Goal: Transaction & Acquisition: Purchase product/service

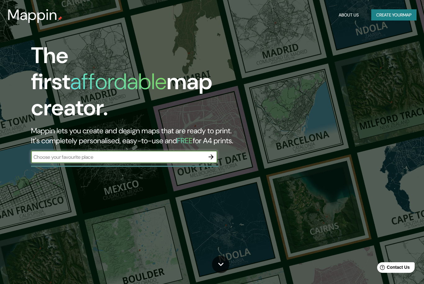
click at [190, 153] on input "text" at bounding box center [118, 156] width 174 height 7
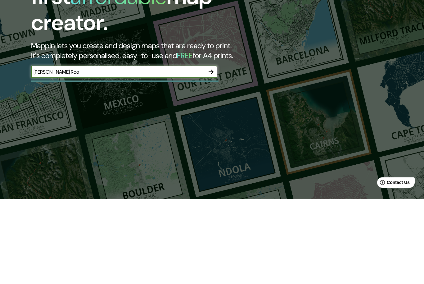
type input "Quintana Roo"
click at [215, 151] on button "button" at bounding box center [211, 157] width 12 height 12
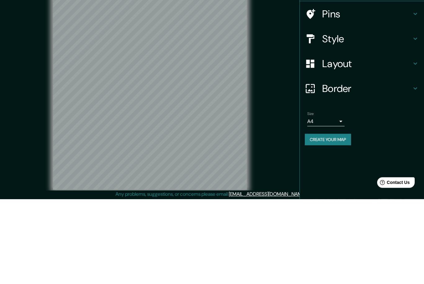
scroll to position [20, 0]
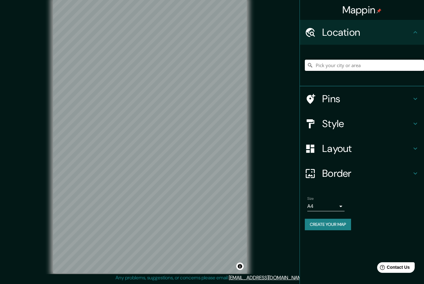
click at [367, 64] on input "Pick your city or area" at bounding box center [364, 65] width 119 height 11
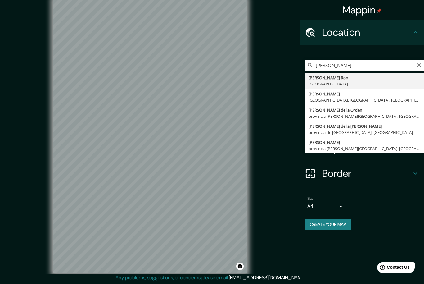
type input "Quintana Roo, México"
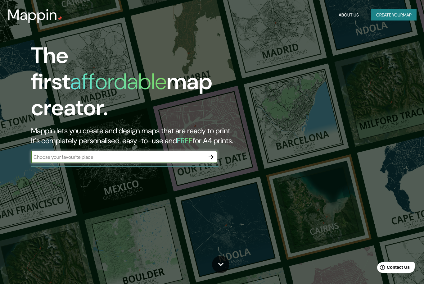
click at [158, 153] on input "text" at bounding box center [118, 156] width 174 height 7
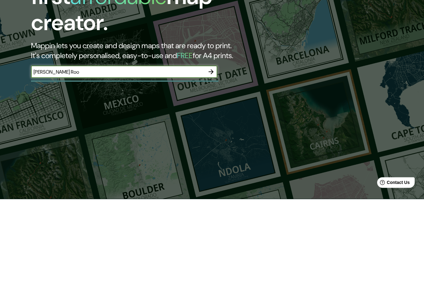
type input "Quintana Roo"
click at [207, 153] on icon "button" at bounding box center [210, 156] width 7 height 7
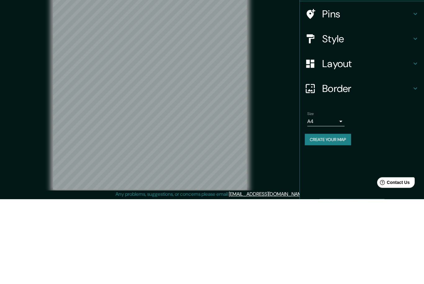
scroll to position [20, 0]
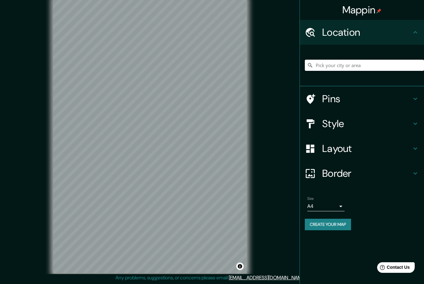
click at [339, 61] on input "Pick your city or area" at bounding box center [364, 65] width 119 height 11
click at [321, 64] on input "Pick your city or area" at bounding box center [364, 65] width 119 height 11
paste input "Cerca de Zona Arqueológica de Muyil, Reforma Agraria-Puerto Juárez km 25, 77710…"
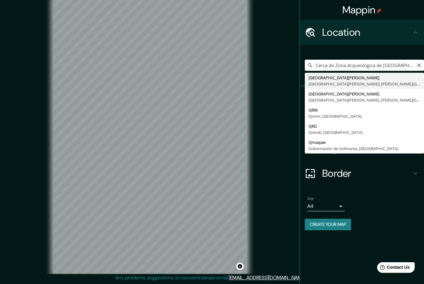
type input "Avenida Benito Juárez, 77710 Playa del Carmen, Quintana Roo, México"
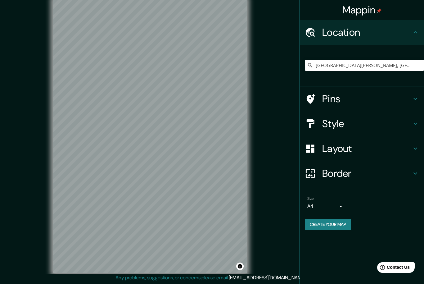
click at [283, 90] on div "Mappin Location Avenida Benito Juárez, 77710 Playa del Carmen, Quintana Roo, Mé…" at bounding box center [212, 140] width 424 height 285
click at [395, 66] on input "Avenida Benito Juárez, 77710 Playa del Carmen, Quintana Roo, México" at bounding box center [364, 65] width 119 height 11
click at [369, 60] on input "Avenida Benito Juárez, 77710 Playa del Carmen, Quintana Roo, México" at bounding box center [364, 65] width 119 height 11
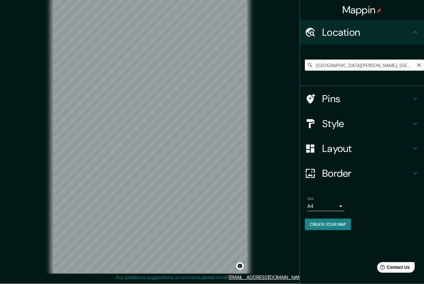
click at [416, 63] on input "Avenida Benito Juárez, 77710 Playa del Carmen, Quintana Roo, México" at bounding box center [364, 65] width 119 height 11
click at [421, 63] on icon "Clear" at bounding box center [419, 65] width 5 height 5
paste input "Reforma Agraria-Puerto Juárez km 25, 77710 Chunyaxché, Q.R."
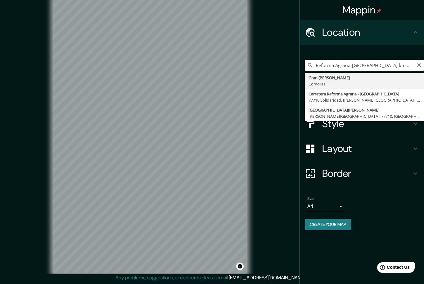
click at [423, 60] on input "Reforma Agraria-Puerto Juárez km 25, 77710 Chunyaxché, Q.R." at bounding box center [364, 65] width 119 height 11
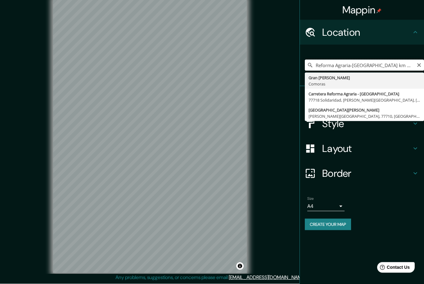
type input "Reforma Agraria-Puerto Juárez km 25, 77710 Chunyaxché, Q.R."
click at [421, 65] on icon "Clear" at bounding box center [419, 65] width 5 height 5
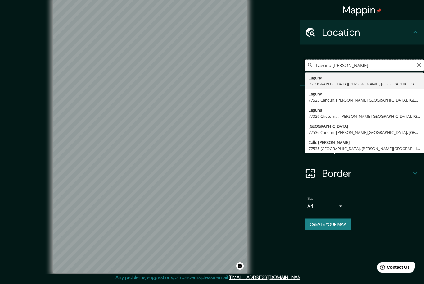
click at [416, 66] on input "Laguna Murillo quintana" at bounding box center [364, 65] width 119 height 11
type input "Laguna Murillo quintana"
click at [417, 63] on icon "Clear" at bounding box center [419, 65] width 5 height 5
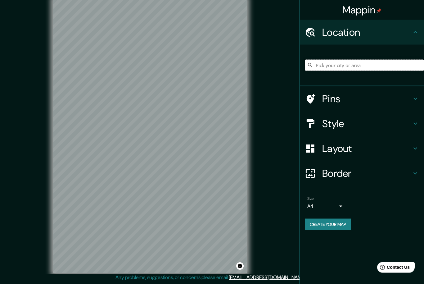
click at [334, 65] on input "Pick your city or area" at bounding box center [364, 65] width 119 height 11
paste input "Reforma Agraria-Puerto Juárez km 25, 77710 Chunyaxché, Q.R."
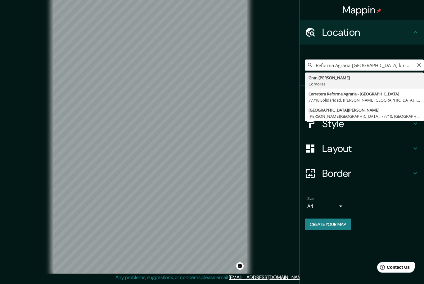
type input "Carretera Reforma Agraria - Puerto Juárez, 77718 Solidaridad, Quintana Roo, Méx…"
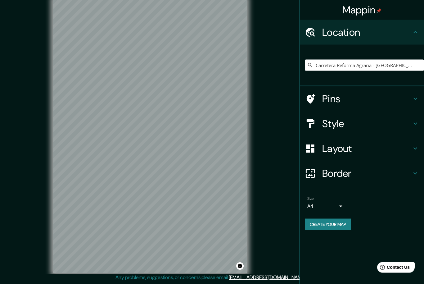
click at [279, 109] on div "© Mapbox © OpenStreetMap Improve this map" at bounding box center [150, 136] width 382 height 256
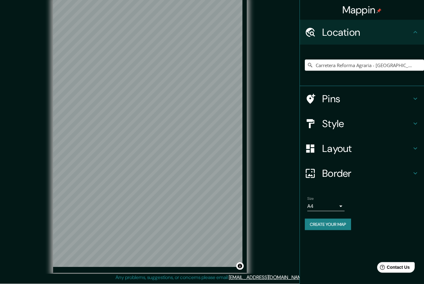
scroll to position [4, 0]
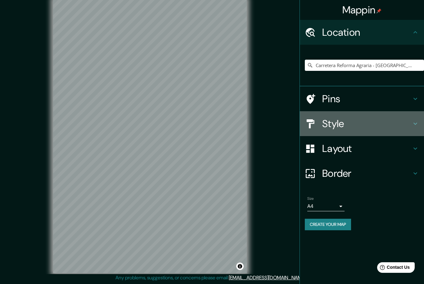
click at [412, 120] on icon at bounding box center [415, 123] width 7 height 7
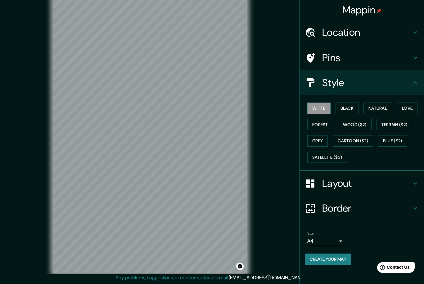
click at [348, 107] on button "Black" at bounding box center [347, 107] width 23 height 11
click at [378, 105] on button "Natural" at bounding box center [378, 107] width 29 height 11
click at [406, 107] on button "Love" at bounding box center [407, 107] width 20 height 11
click at [317, 121] on button "Forest" at bounding box center [320, 124] width 26 height 11
click at [355, 119] on button "Wood ($2)" at bounding box center [355, 124] width 34 height 11
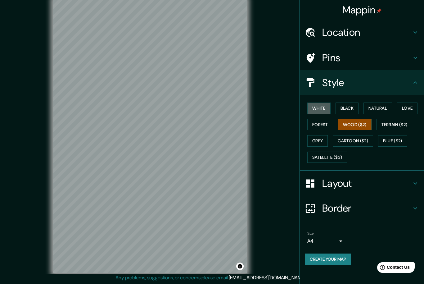
click at [324, 108] on button "White" at bounding box center [318, 107] width 23 height 11
click at [320, 128] on button "Forest" at bounding box center [320, 124] width 26 height 11
click at [337, 257] on button "Create your map" at bounding box center [328, 258] width 46 height 11
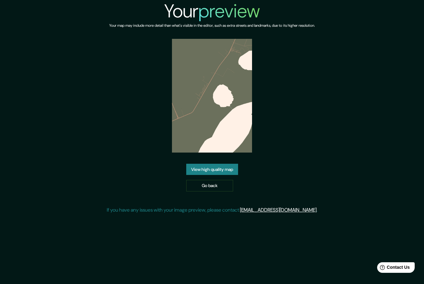
click at [219, 191] on link "Go back" at bounding box center [209, 185] width 47 height 11
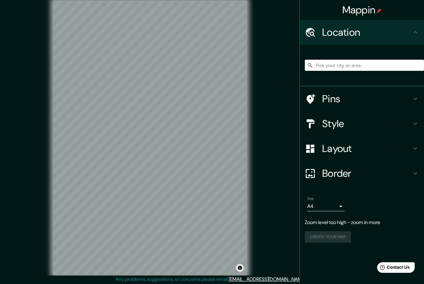
click at [337, 66] on input "Pick your city or area" at bounding box center [364, 65] width 119 height 11
paste input "Reforma Agraria-Puerto Juárez km 25, 77710 Chunyaxché, Q.R."
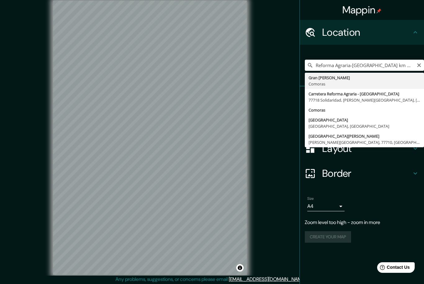
type input "Carretera Reforma Agraria - Puerto Juárez, 77718 Solidaridad, Quintana Roo, Méx…"
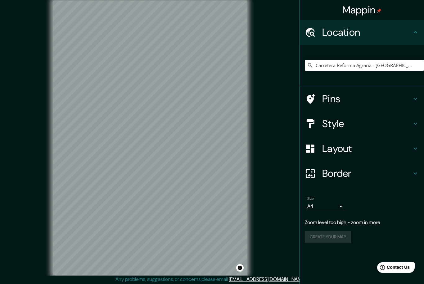
click at [271, 104] on div "Mappin Location Carretera Reforma Agraria - Puerto Juárez, 77718 Solidaridad, Q…" at bounding box center [212, 142] width 424 height 285
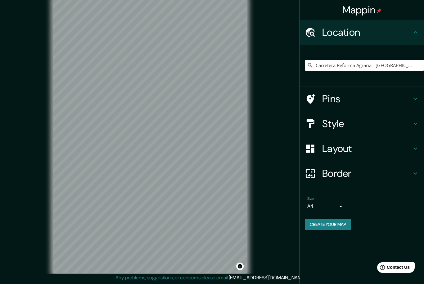
click at [412, 121] on icon at bounding box center [415, 123] width 7 height 7
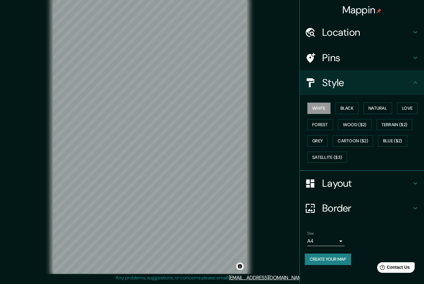
click at [407, 105] on button "Love" at bounding box center [407, 107] width 20 height 11
click at [340, 261] on button "Create your map" at bounding box center [328, 258] width 46 height 11
click at [291, 264] on div "© Mapbox © OpenStreetMap Improve this map" at bounding box center [150, 136] width 382 height 256
click at [342, 255] on button "Create your map" at bounding box center [328, 258] width 46 height 11
